Goal: Information Seeking & Learning: Learn about a topic

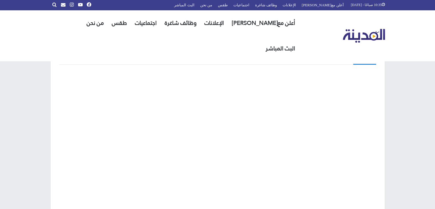
click at [384, 30] on div "تلفزيون المدينة" at bounding box center [342, 35] width 86 height 51
click at [383, 29] on img "القائمة الرئيسية" at bounding box center [364, 36] width 42 height 14
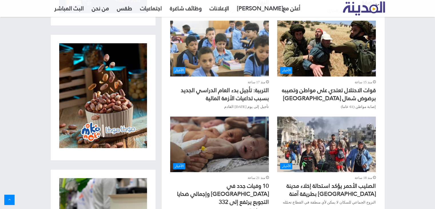
scroll to position [315, 0]
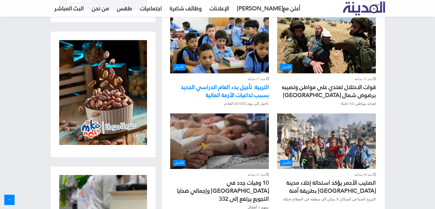
click at [260, 90] on link "التربية: تأجيل بدء العام الدراسي الجديد بسبب تداعيات الأزمة المالية" at bounding box center [225, 91] width 88 height 19
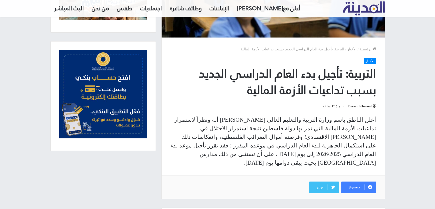
scroll to position [143, 0]
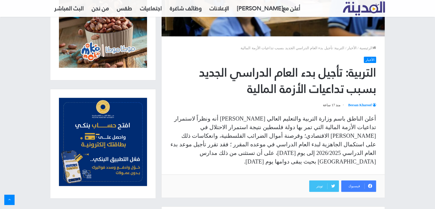
click at [367, 106] on link "Beesan Kharoof" at bounding box center [362, 105] width 28 height 4
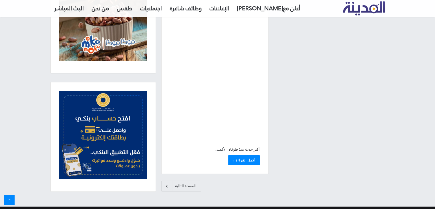
scroll to position [1340, 0]
